Goal: Task Accomplishment & Management: Complete application form

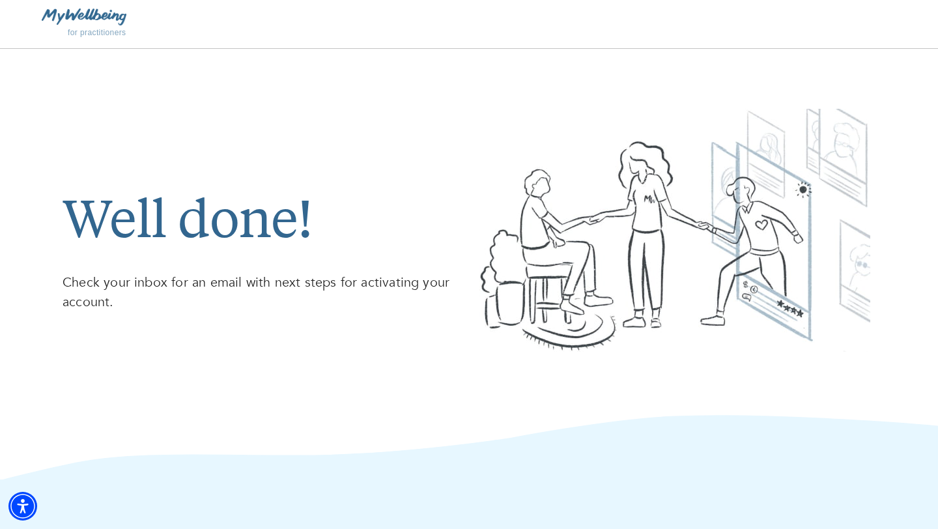
click at [90, 20] on img at bounding box center [84, 16] width 85 height 16
click at [121, 210] on h1 "Well done!" at bounding box center [261, 203] width 396 height 102
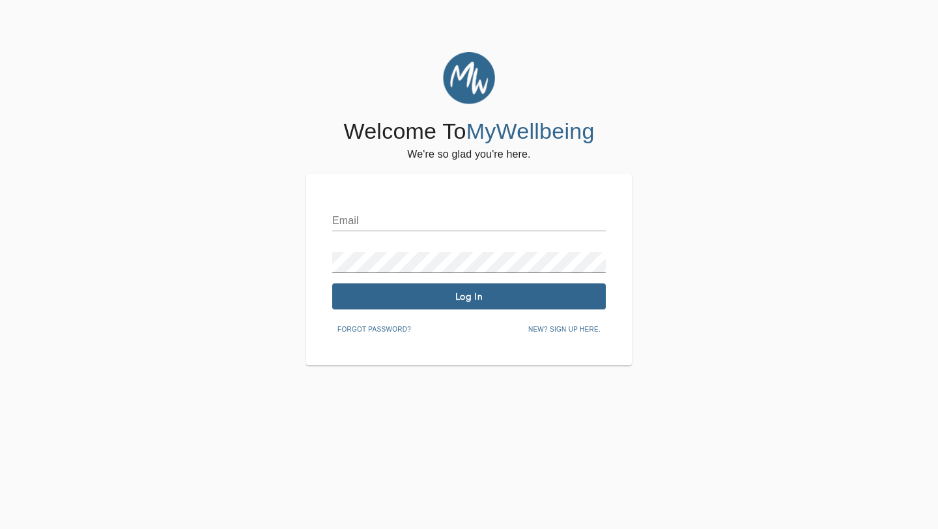
click at [376, 222] on input "text" at bounding box center [468, 220] width 273 height 21
type input "[EMAIL_ADDRESS][DOMAIN_NAME]"
click at [460, 296] on span "Log In" at bounding box center [468, 296] width 263 height 12
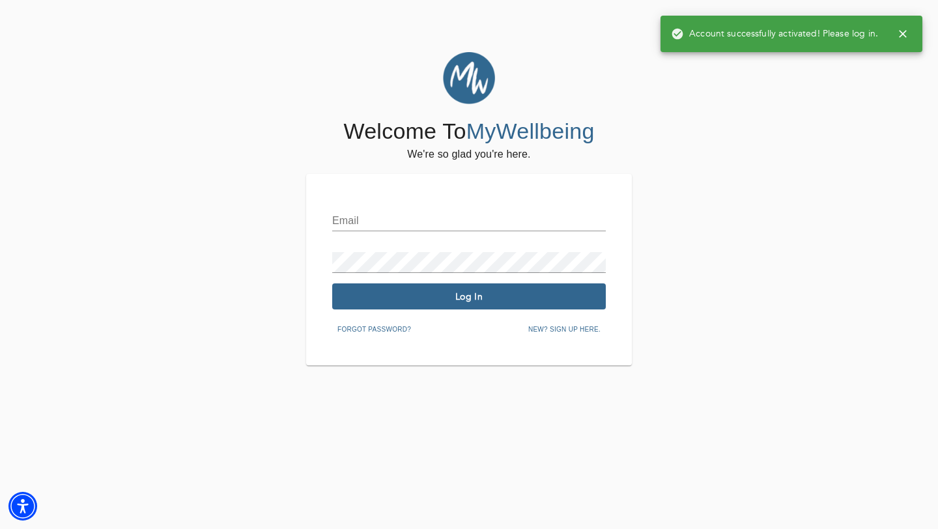
click at [410, 222] on input "text" at bounding box center [468, 220] width 273 height 21
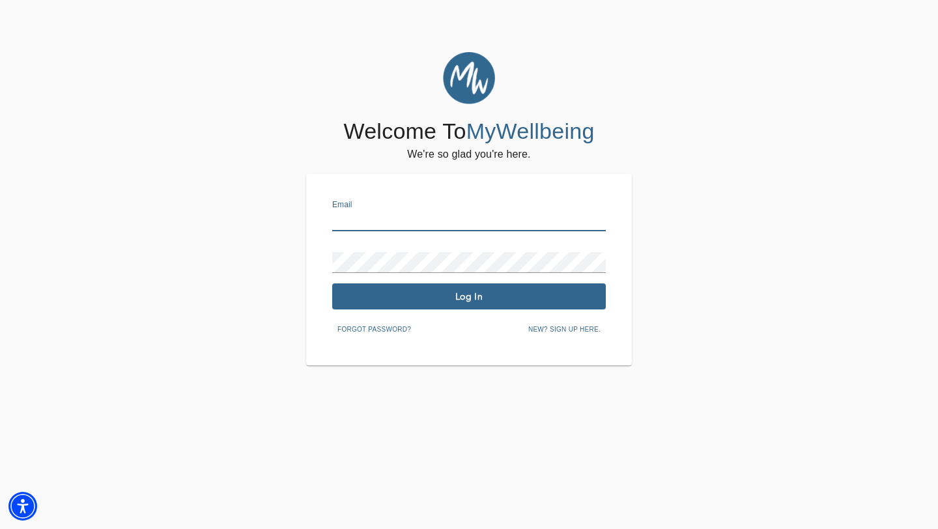
type input "[EMAIL_ADDRESS][DOMAIN_NAME]"
click at [444, 294] on span "Log In" at bounding box center [468, 296] width 263 height 12
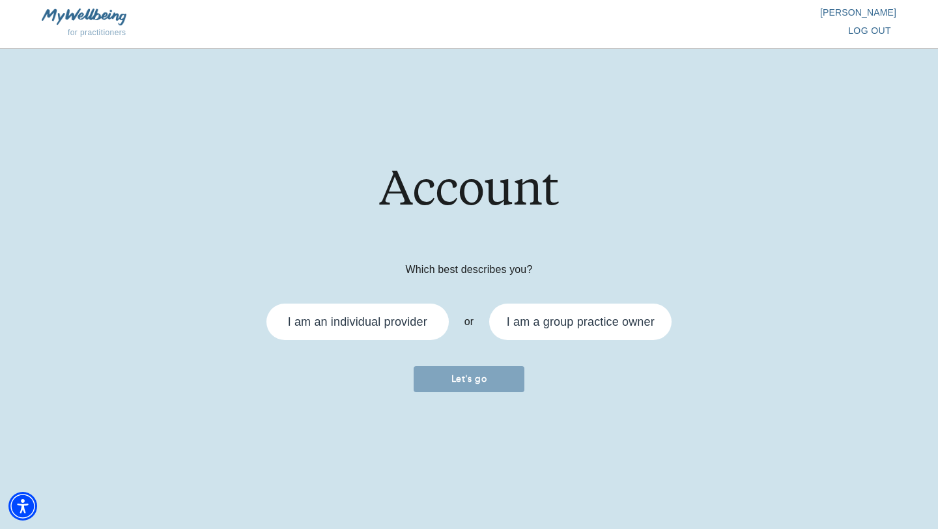
click at [394, 325] on div "I am an individual provider" at bounding box center [357, 322] width 139 height 12
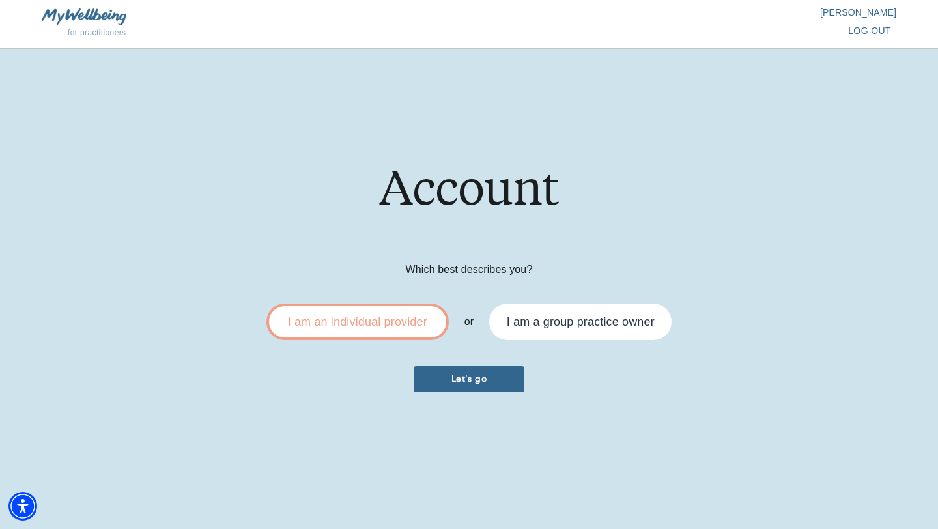
click at [461, 383] on span "Let's go" at bounding box center [469, 378] width 100 height 12
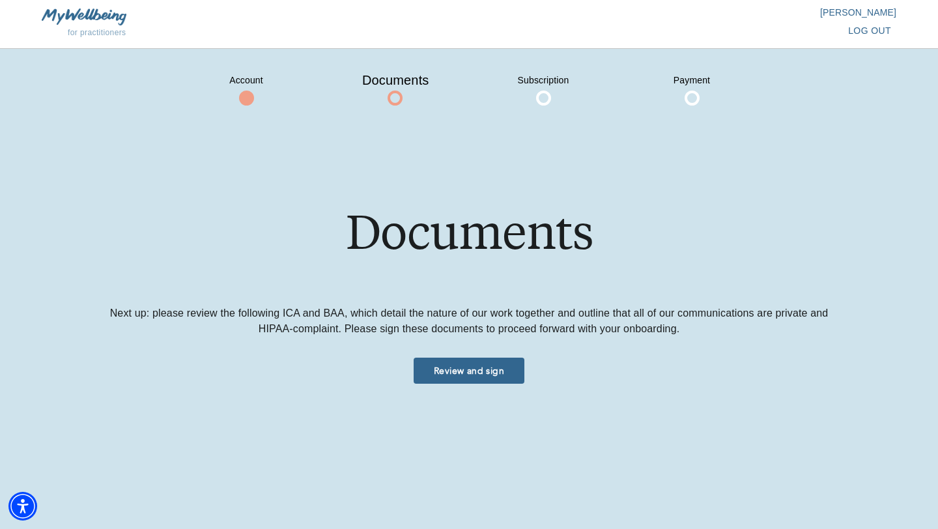
click at [474, 371] on span "Review and sign" at bounding box center [469, 371] width 100 height 12
